Goal: Task Accomplishment & Management: Use online tool/utility

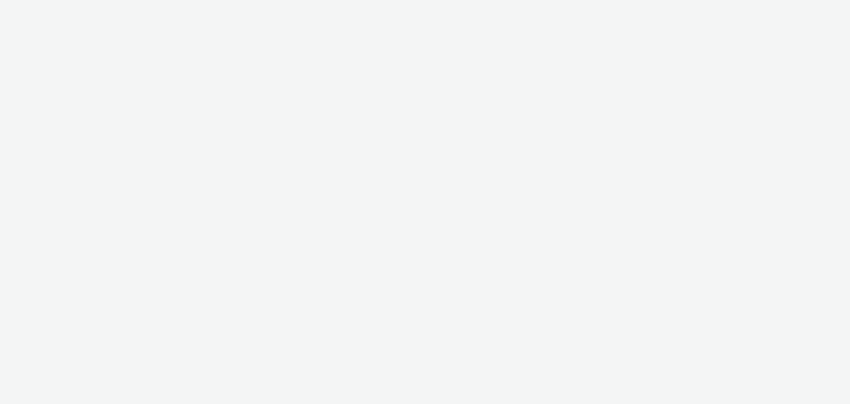
select select "2c2881b8-a35e-4ab4-afa0-3ba52d3fbcb3"
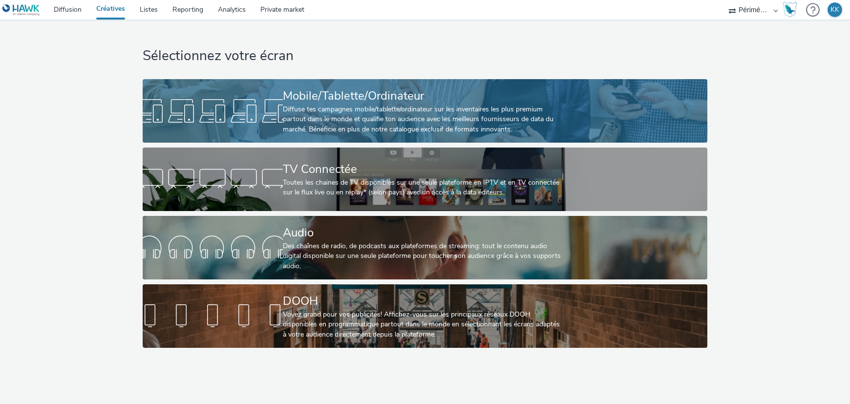
click at [440, 85] on div "Mobile/Tablette/Ordinateur Diffuse tes campagnes mobile/tablette/ordinateur sur…" at bounding box center [423, 111] width 280 height 64
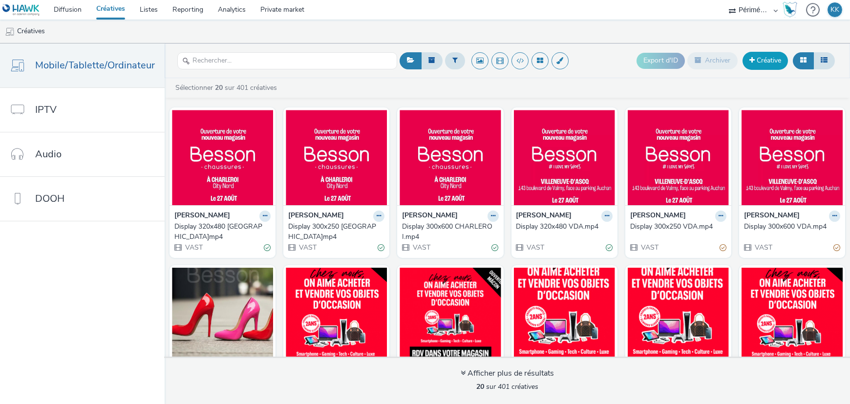
click at [775, 60] on link "Créative" at bounding box center [764, 61] width 45 height 18
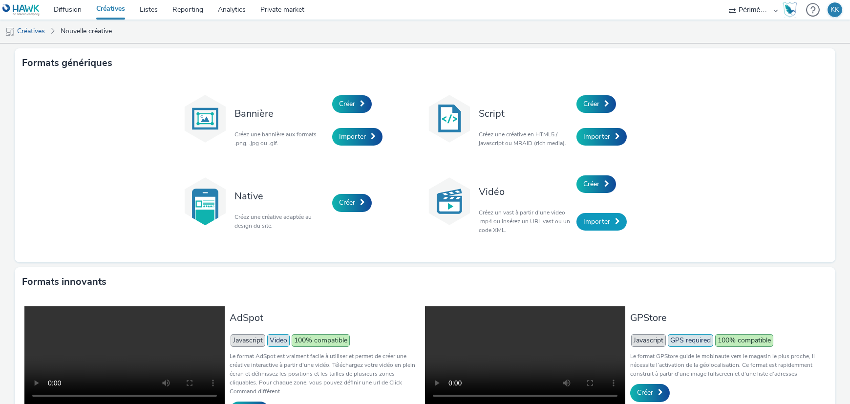
click at [588, 215] on link "Importer" at bounding box center [601, 222] width 50 height 18
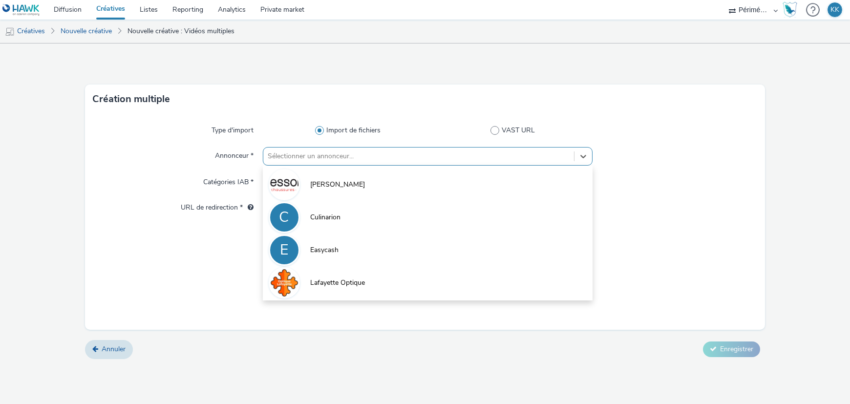
click at [481, 147] on div "Sélectionner un annonceur..." at bounding box center [428, 156] width 330 height 19
click at [366, 184] on li "[PERSON_NAME]" at bounding box center [428, 184] width 330 height 33
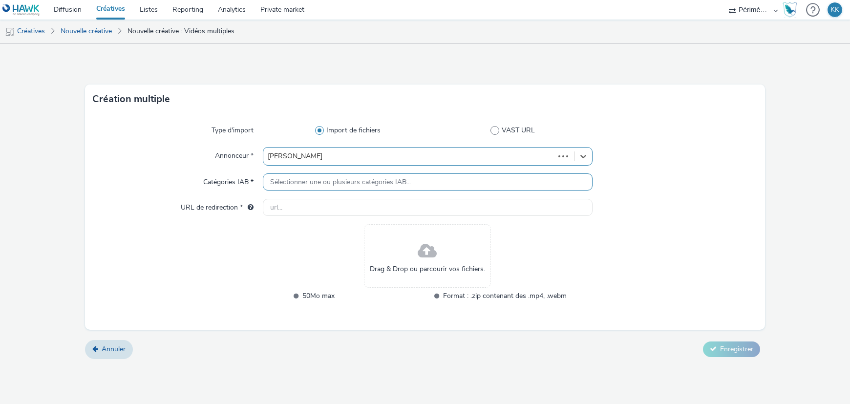
type input "[URL][DOMAIN_NAME][PERSON_NAME]"
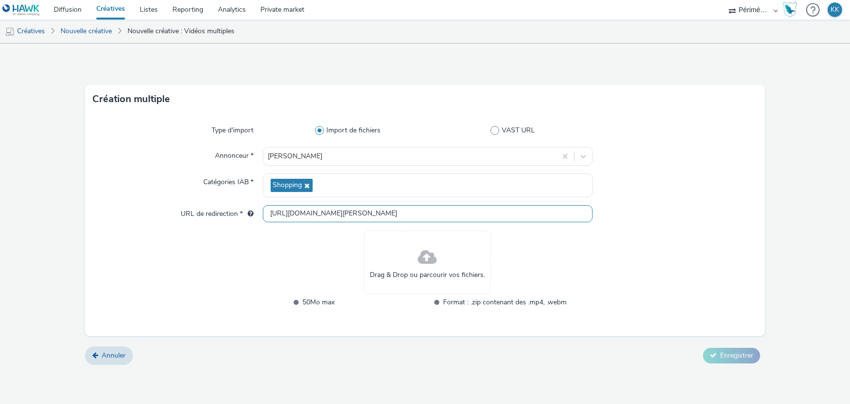
click at [322, 220] on input "[URL][DOMAIN_NAME][PERSON_NAME]" at bounding box center [428, 213] width 330 height 17
click at [433, 254] on span at bounding box center [427, 258] width 19 height 26
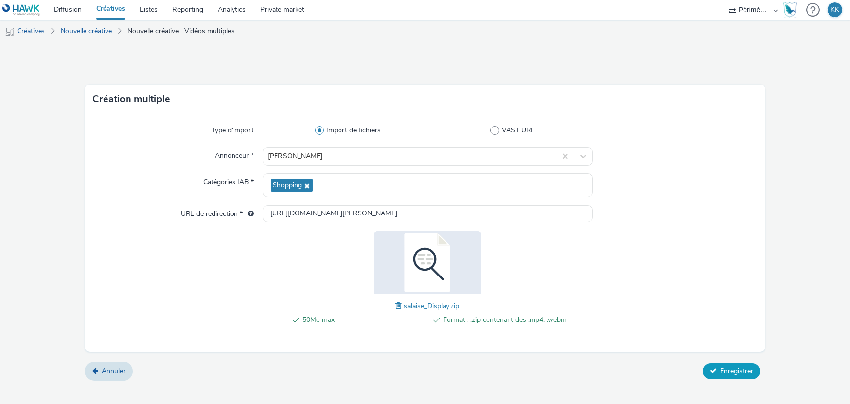
click at [719, 374] on button "Enregistrer" at bounding box center [731, 371] width 57 height 16
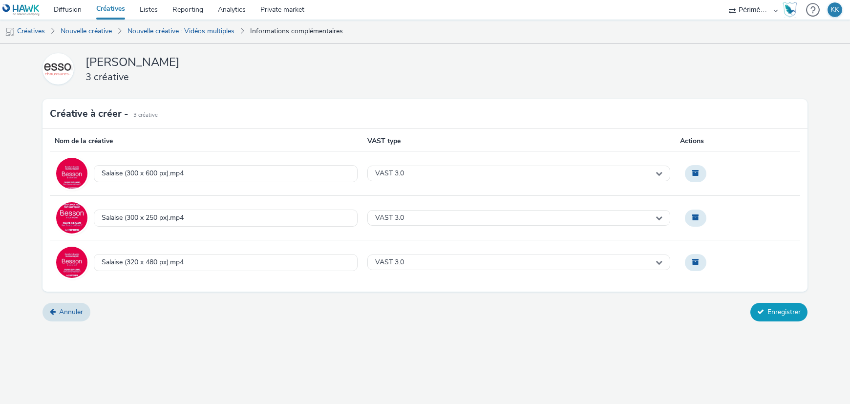
click at [798, 309] on button "Enregistrer" at bounding box center [778, 312] width 57 height 19
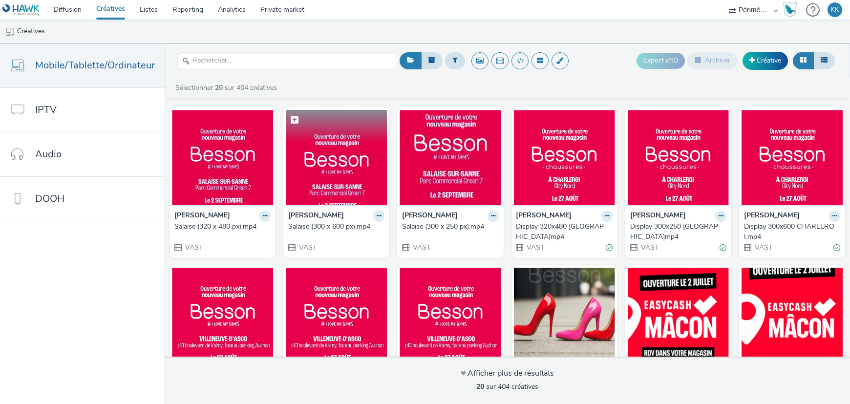
click at [339, 153] on img at bounding box center [336, 157] width 101 height 95
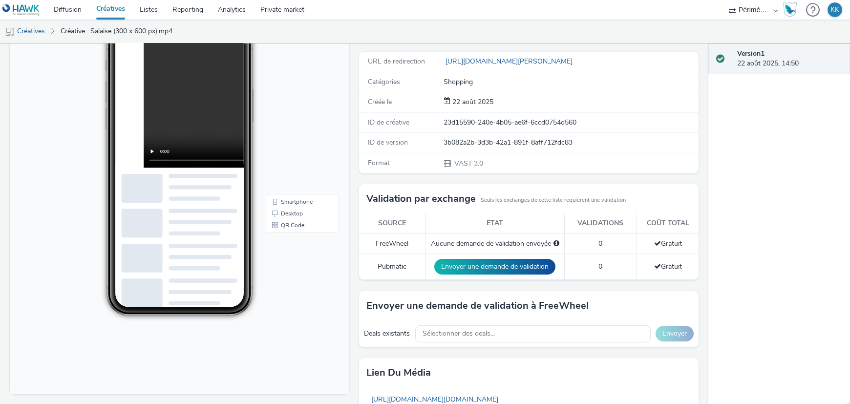
scroll to position [61, 0]
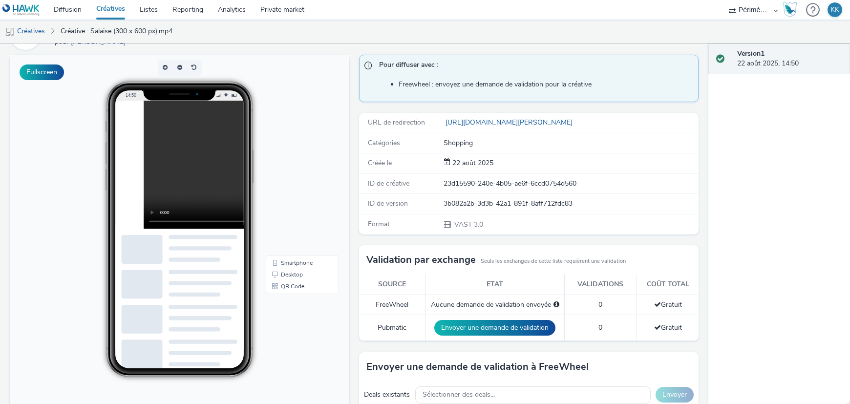
click at [159, 193] on video at bounding box center [272, 165] width 256 height 128
